Goal: Information Seeking & Learning: Learn about a topic

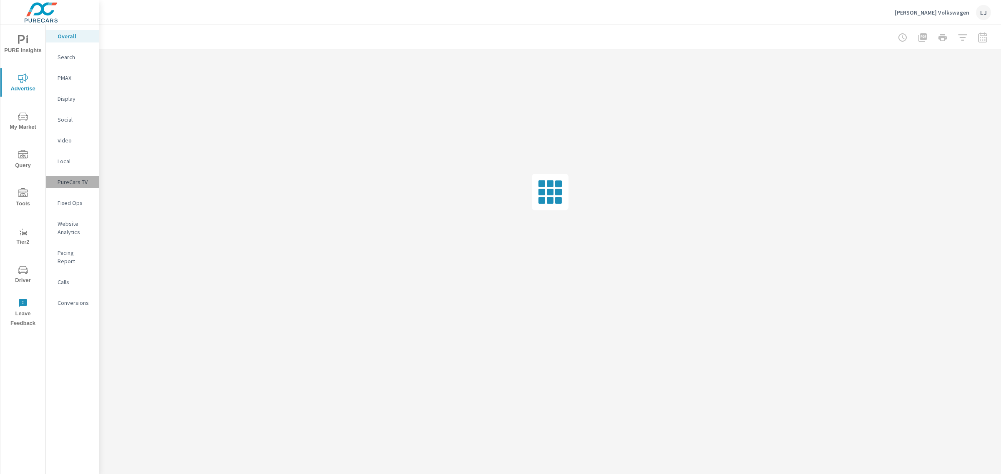
click at [71, 181] on p "PureCars TV" at bounding box center [75, 182] width 35 height 8
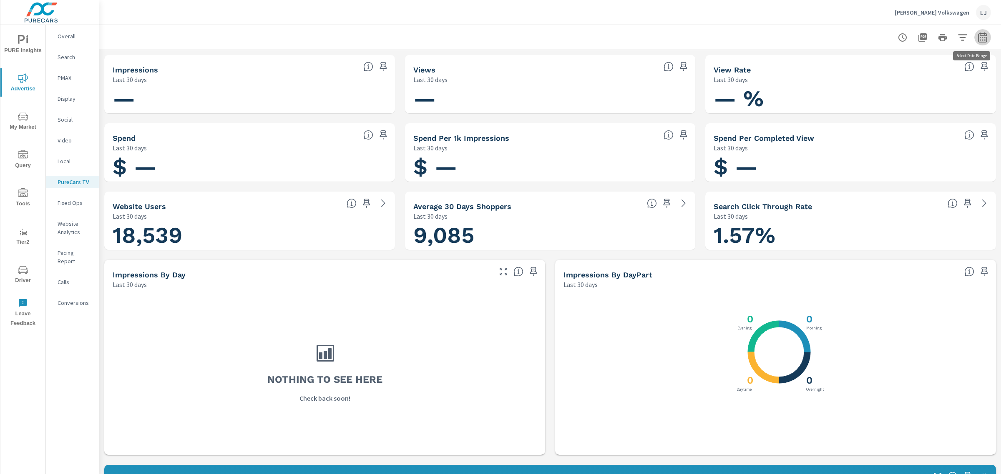
click at [978, 42] on icon "button" at bounding box center [982, 37] width 9 height 10
select select "Last 30 days"
click at [865, 95] on p "+ Add comparison" at bounding box center [916, 94] width 107 height 10
select select "Previous period"
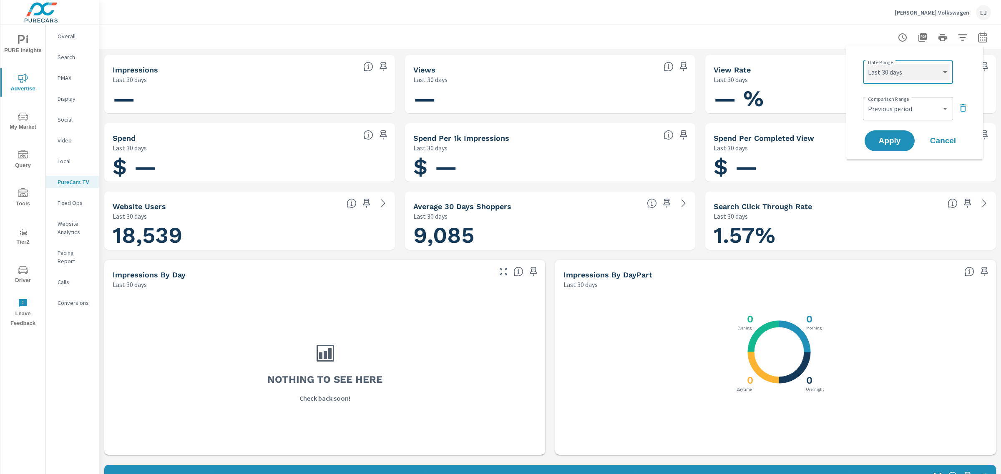
click at [918, 69] on select "Custom [DATE] Last week Last 7 days Last 14 days Last 30 days Last 45 days Last…" at bounding box center [907, 72] width 83 height 17
click at [866, 64] on select "Custom [DATE] Last week Last 7 days Last 14 days Last 30 days Last 45 days Last…" at bounding box center [907, 72] width 83 height 17
select select "Last 90 days"
click at [885, 134] on button "Apply" at bounding box center [889, 141] width 52 height 22
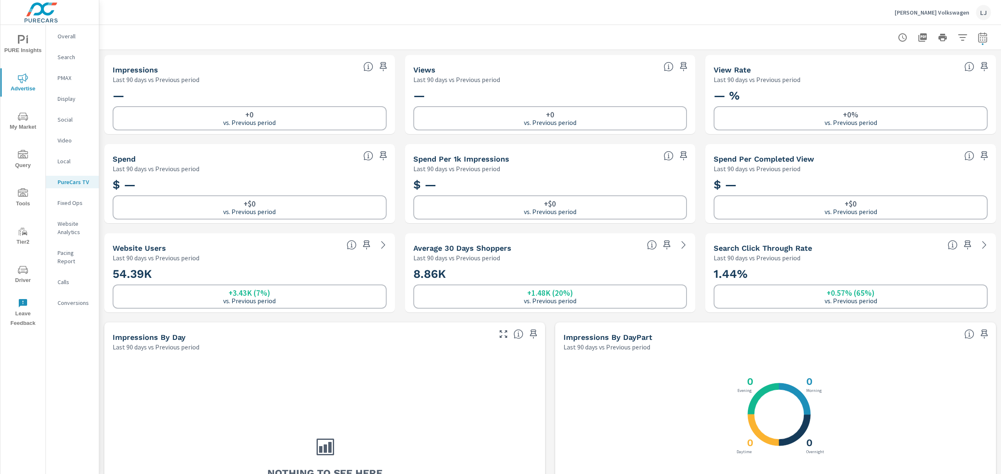
click at [70, 134] on div "Video" at bounding box center [72, 140] width 53 height 13
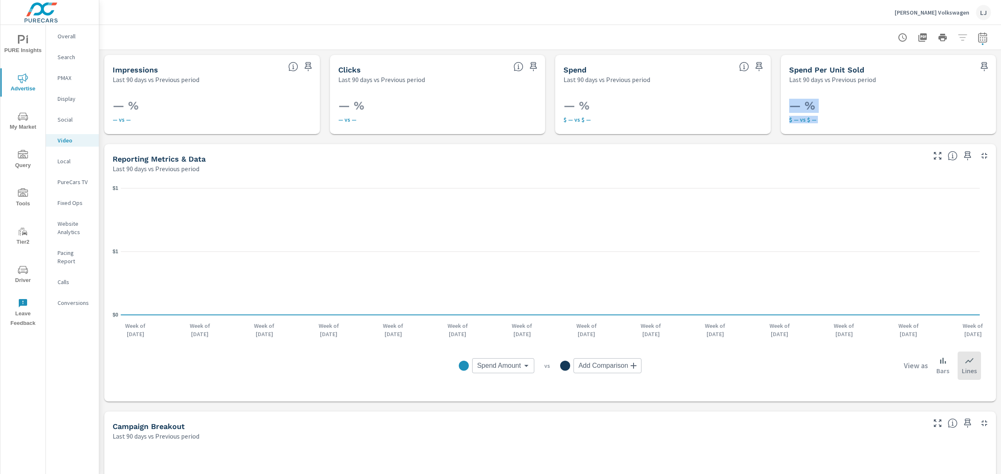
drag, startPoint x: 992, startPoint y: 66, endPoint x: 988, endPoint y: 200, distance: 134.3
click at [988, 200] on div "Impressions Last 90 days vs Previous period — % — vs — Clicks Last 90 days vs P…" at bounding box center [549, 407] width 901 height 714
click at [956, 107] on h3 "— %" at bounding box center [888, 106] width 199 height 14
click at [22, 272] on icon "nav menu" at bounding box center [23, 270] width 10 height 10
